Goal: Understand site structure: Grasp the organization and layout of the website

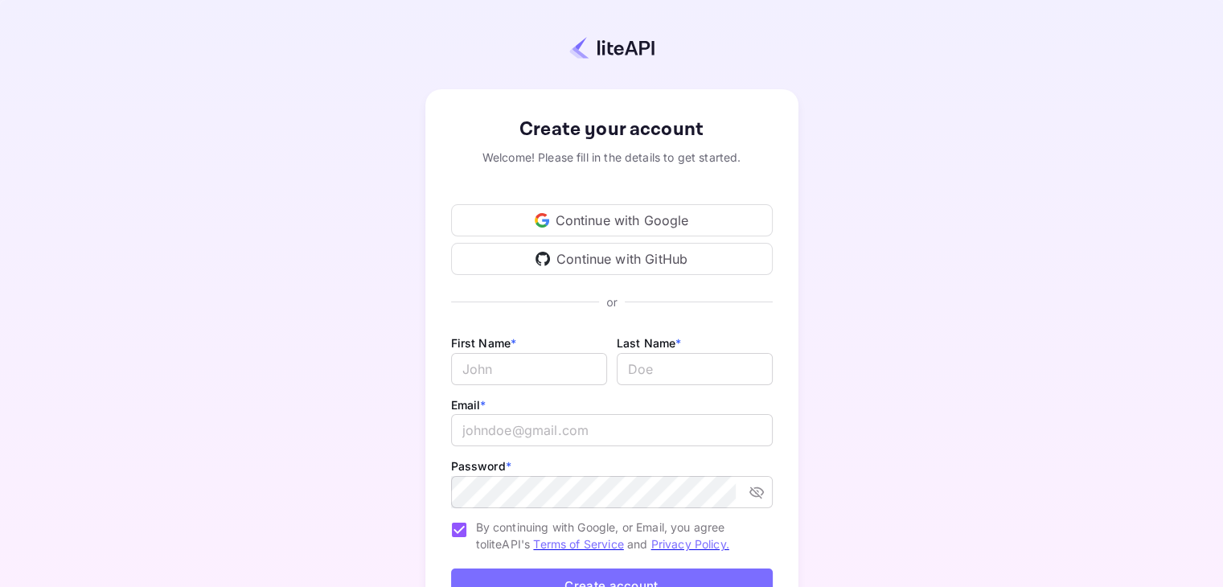
click at [675, 216] on div "Continue with Google" at bounding box center [612, 220] width 322 height 32
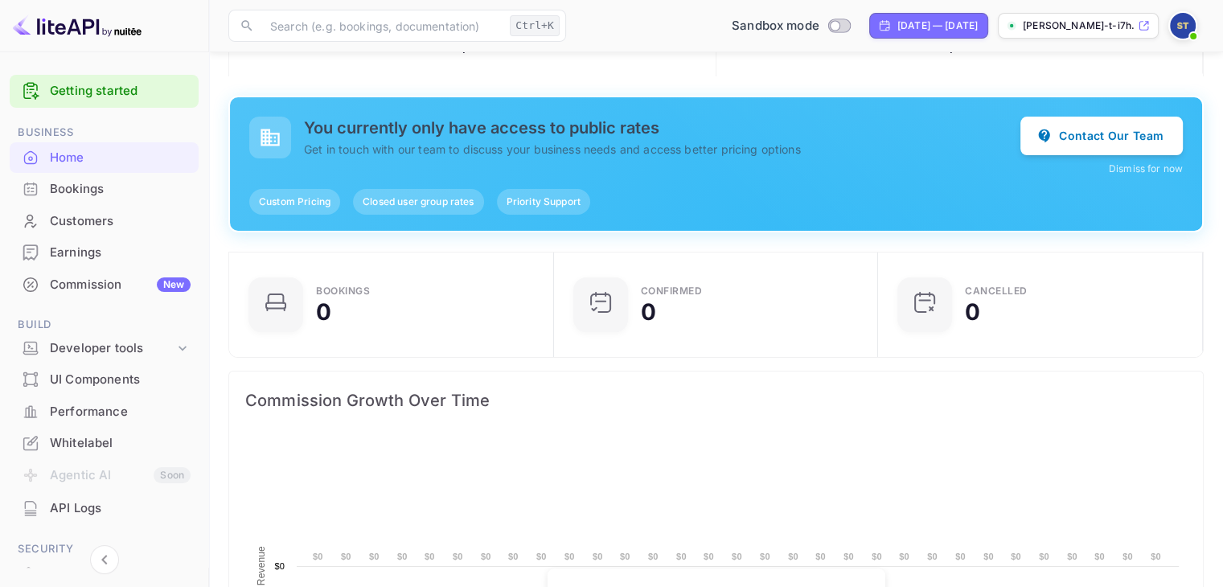
scroll to position [249, 302]
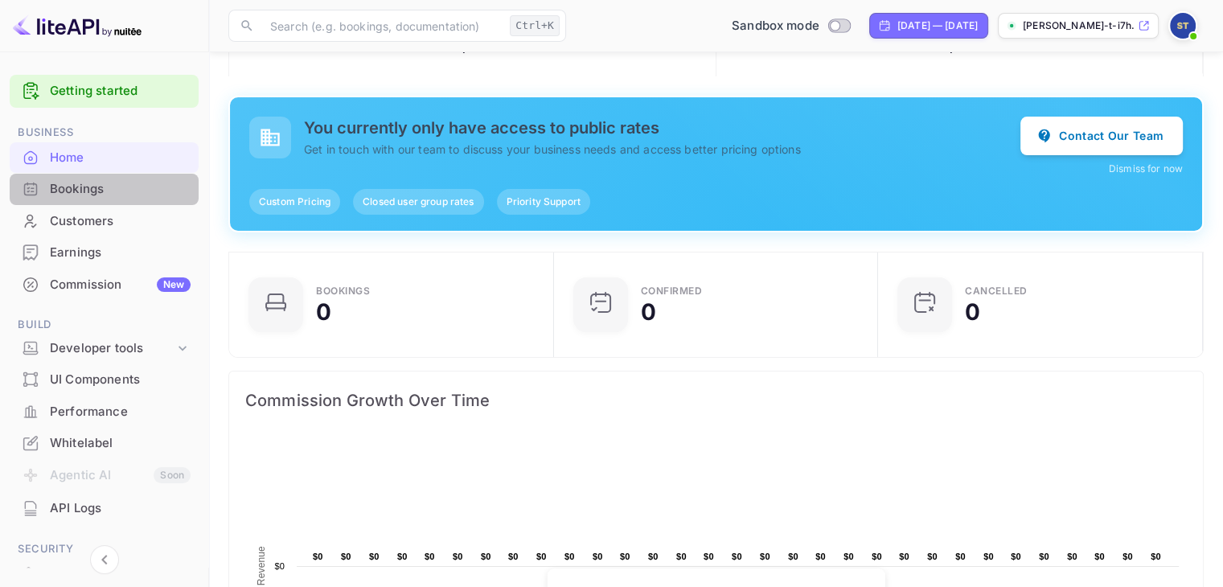
click at [104, 181] on div "Bookings" at bounding box center [120, 189] width 141 height 18
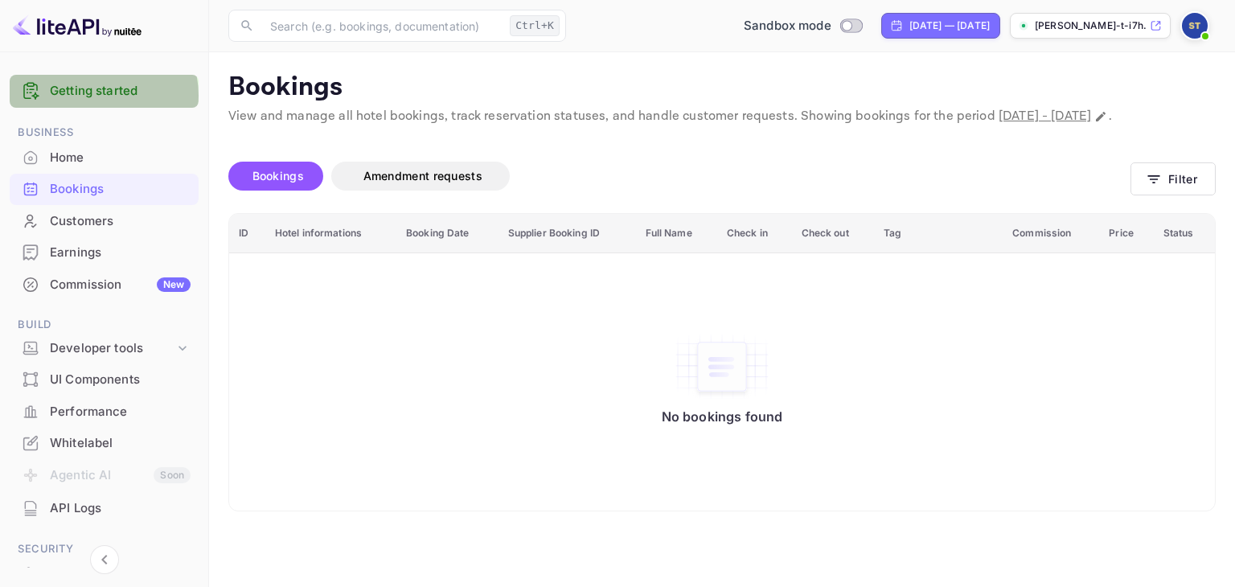
click at [98, 96] on link "Getting started" at bounding box center [120, 91] width 141 height 18
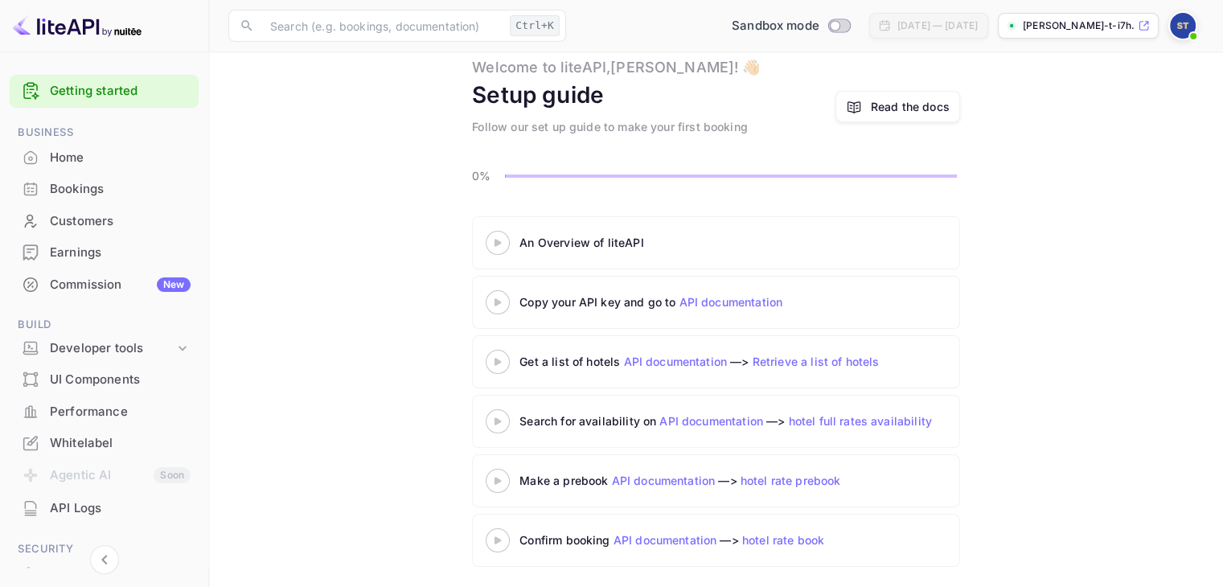
scroll to position [51, 0]
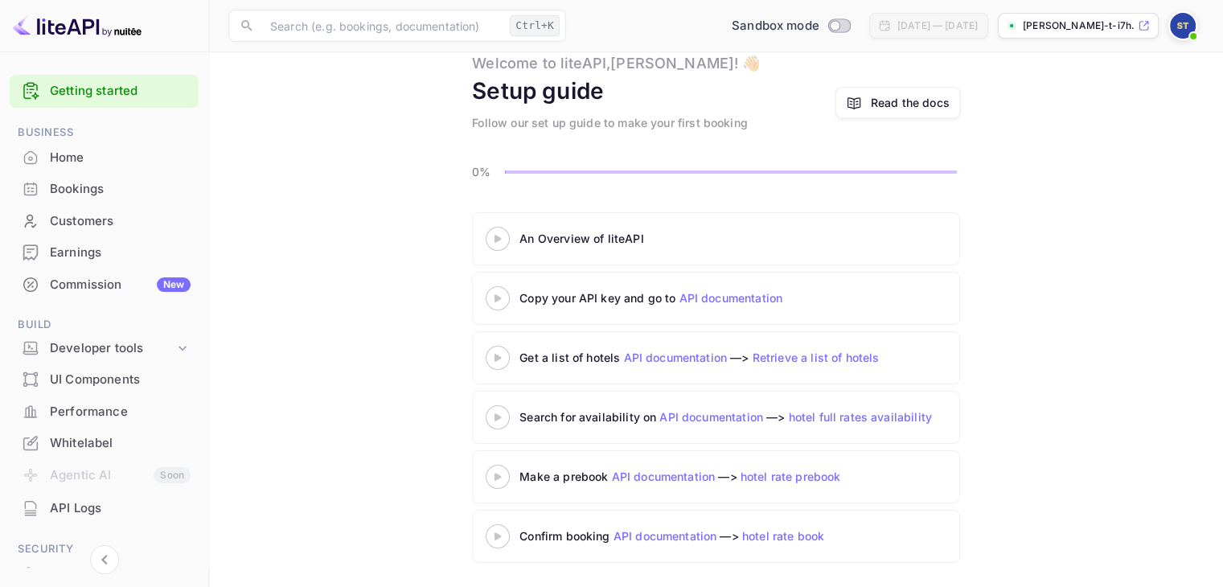
click at [503, 356] on icon at bounding box center [498, 358] width 56 height 8
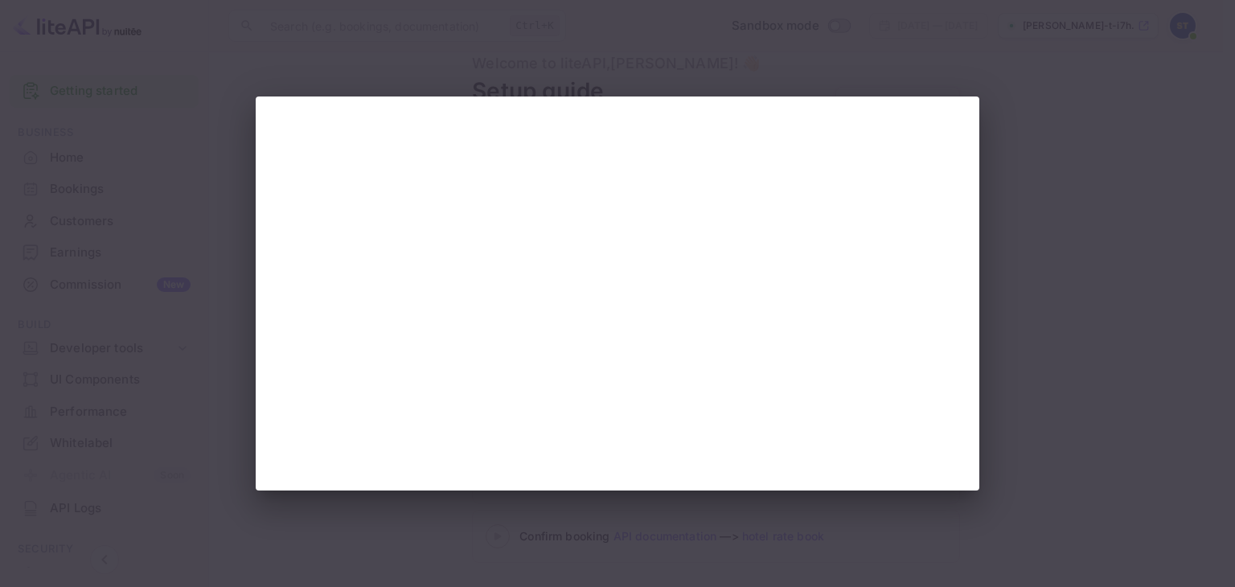
click at [968, 46] on div at bounding box center [617, 293] width 1235 height 587
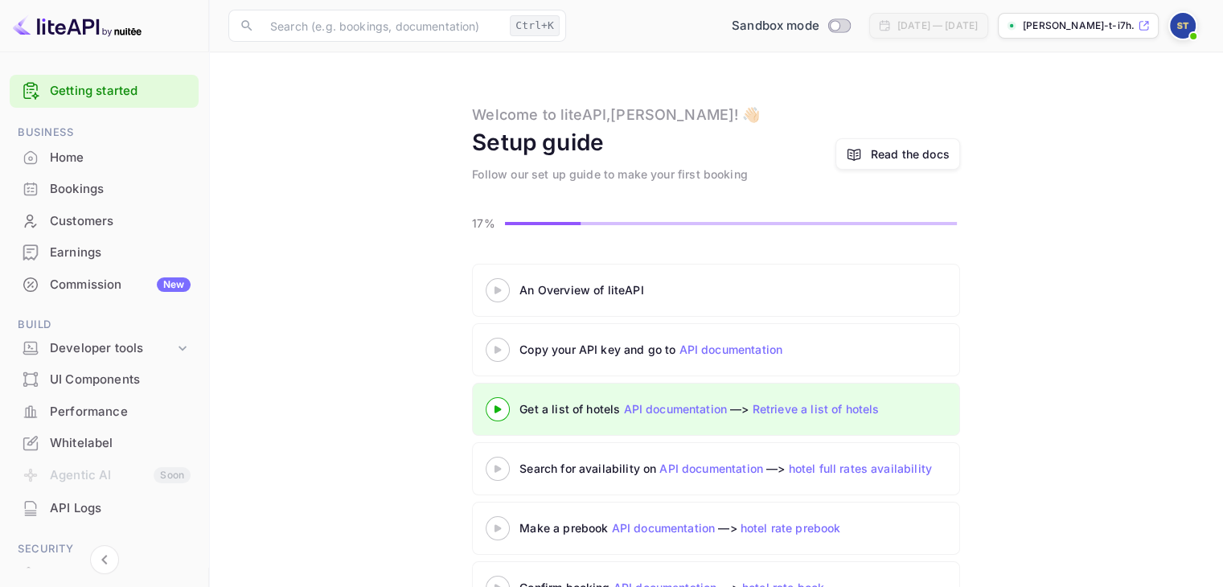
click at [502, 348] on icon at bounding box center [498, 350] width 56 height 8
